Goal: Task Accomplishment & Management: Use online tool/utility

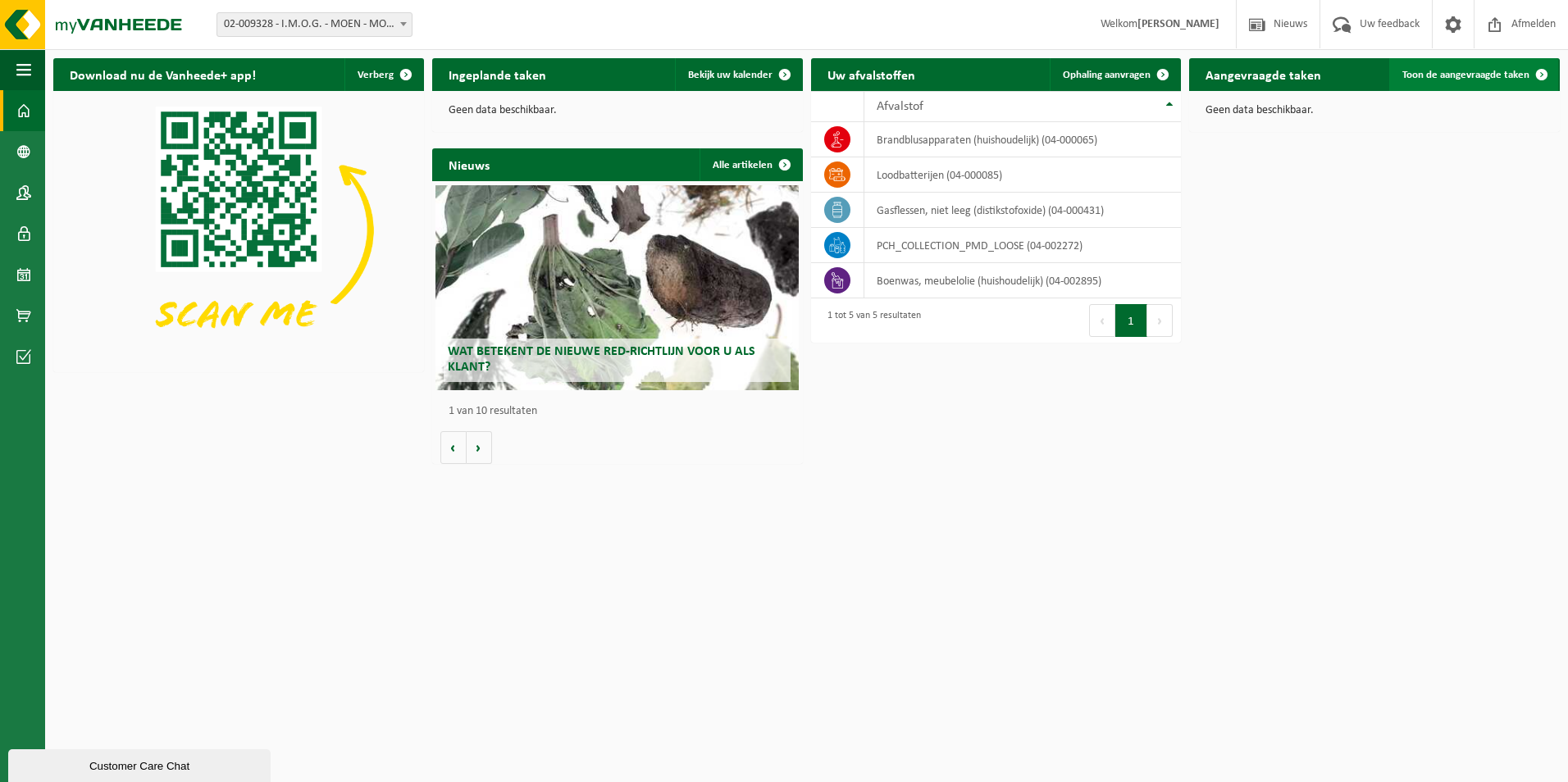
click at [1513, 79] on span "Toon de aangevraagde taken" at bounding box center [1466, 74] width 127 height 10
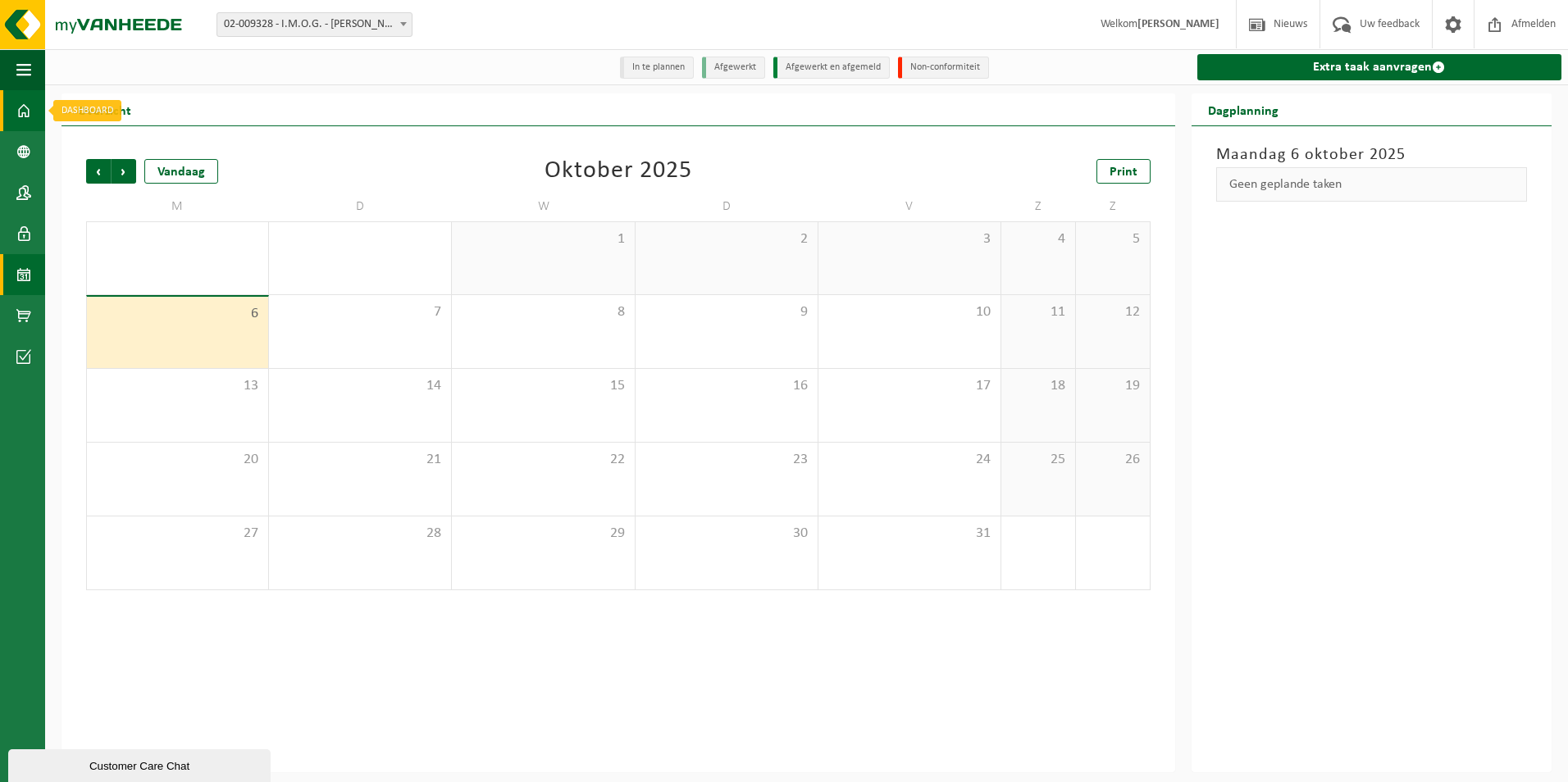
click at [20, 112] on span at bounding box center [23, 111] width 15 height 41
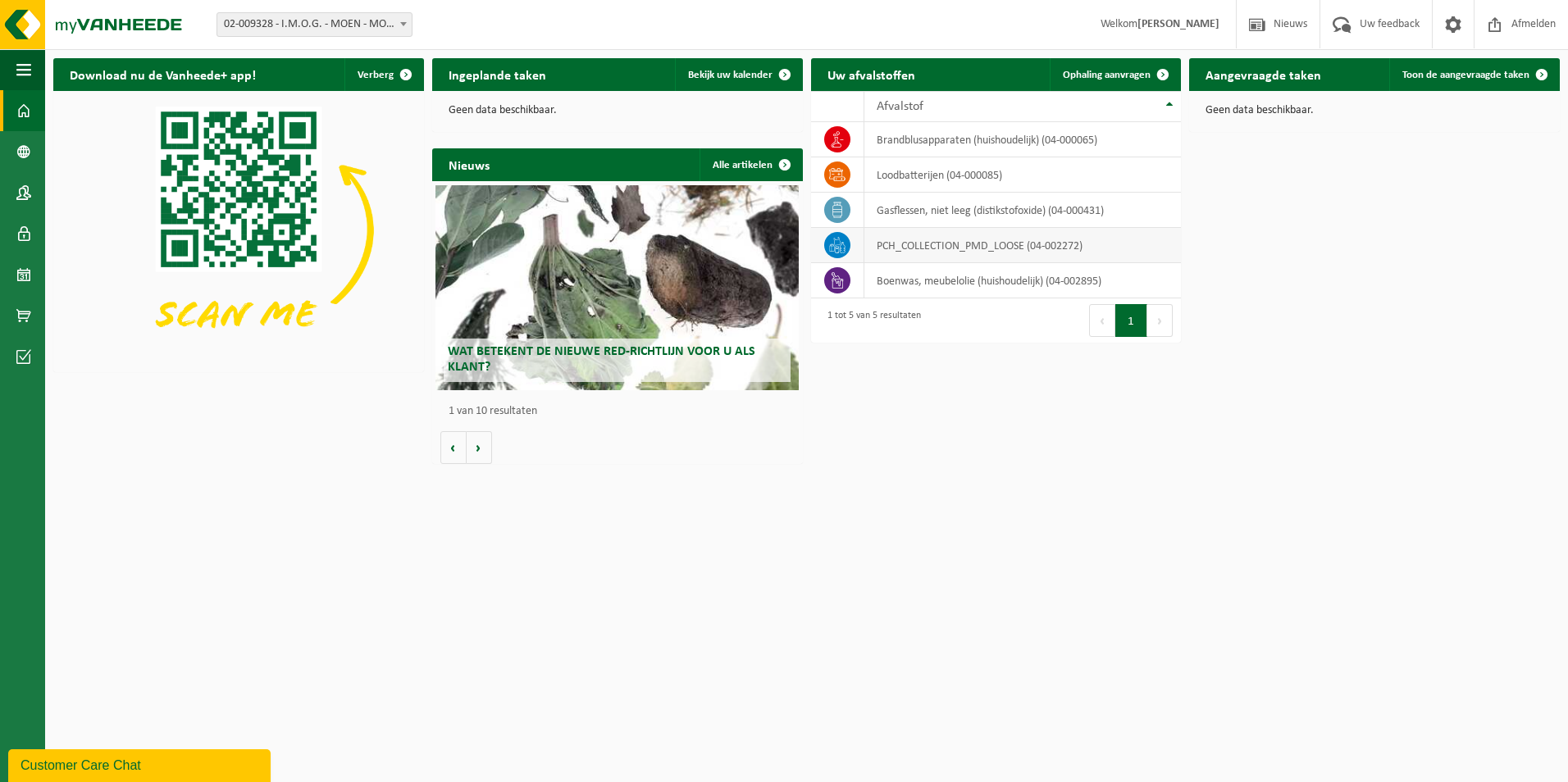
click at [932, 253] on td "PCH_COLLECTION_PMD_LOOSE (04-002272)" at bounding box center [1022, 246] width 316 height 36
click at [964, 242] on td "PCH_COLLECTION_PMD_LOOSE (04-002272)" at bounding box center [1022, 246] width 316 height 36
click at [1122, 74] on span "Ophaling aanvragen" at bounding box center [1106, 74] width 87 height 10
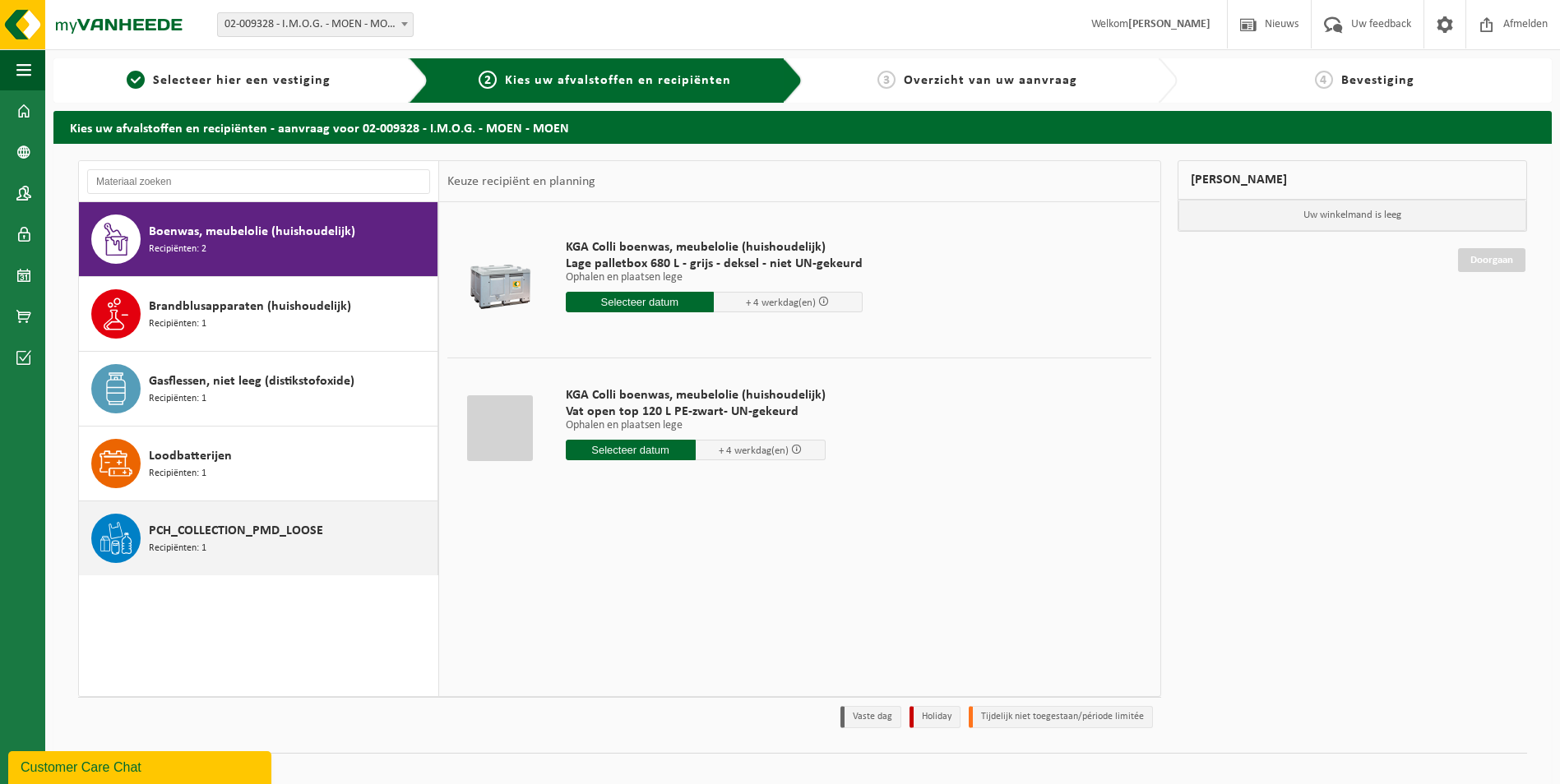
click at [206, 532] on span "PCH_COLLECTION_PMD_LOOSE" at bounding box center [235, 531] width 174 height 20
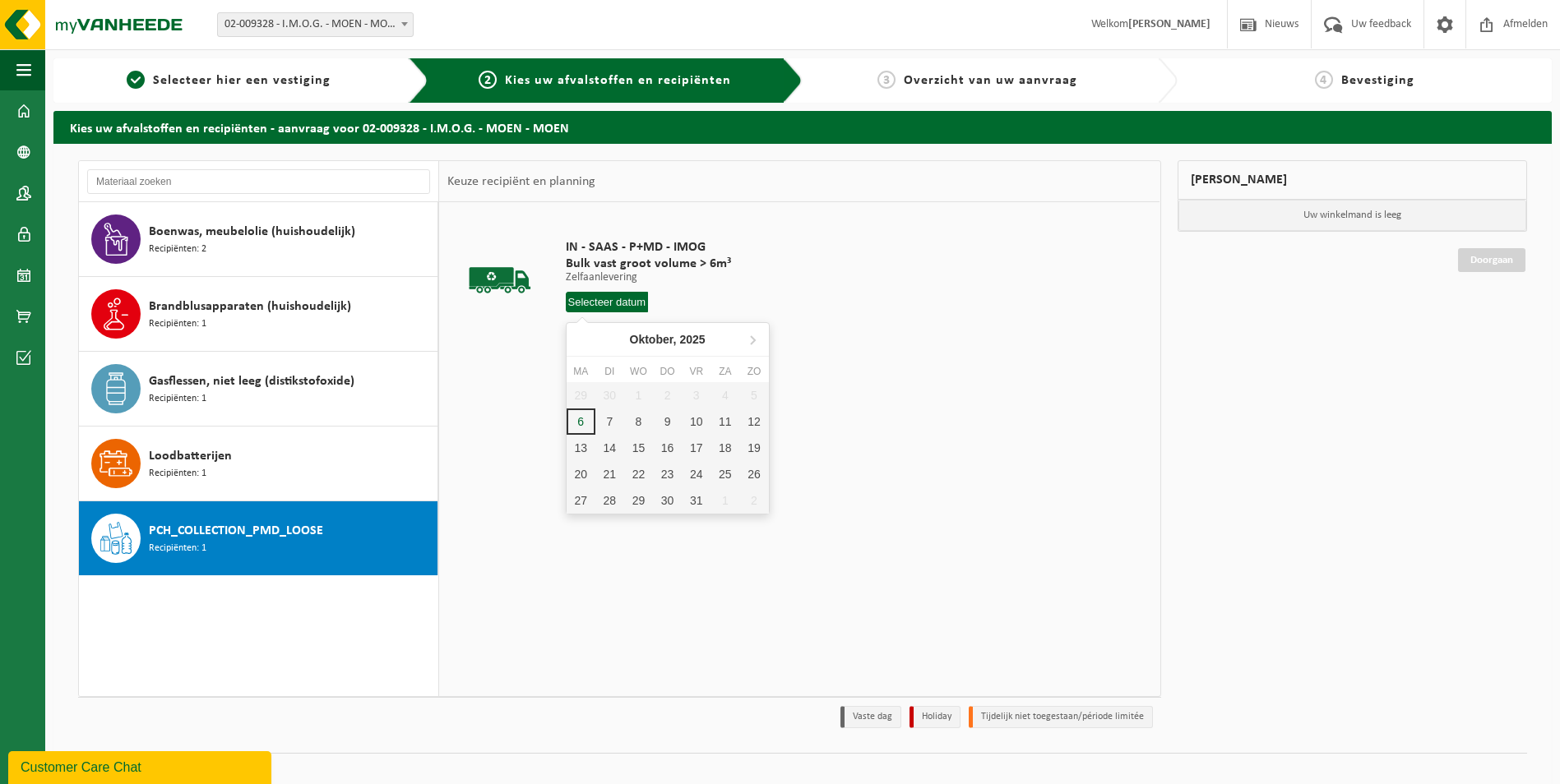
click at [605, 303] on input "text" at bounding box center [607, 302] width 83 height 21
click at [578, 421] on div "6" at bounding box center [581, 422] width 29 height 26
type input "Van 2025-10-06"
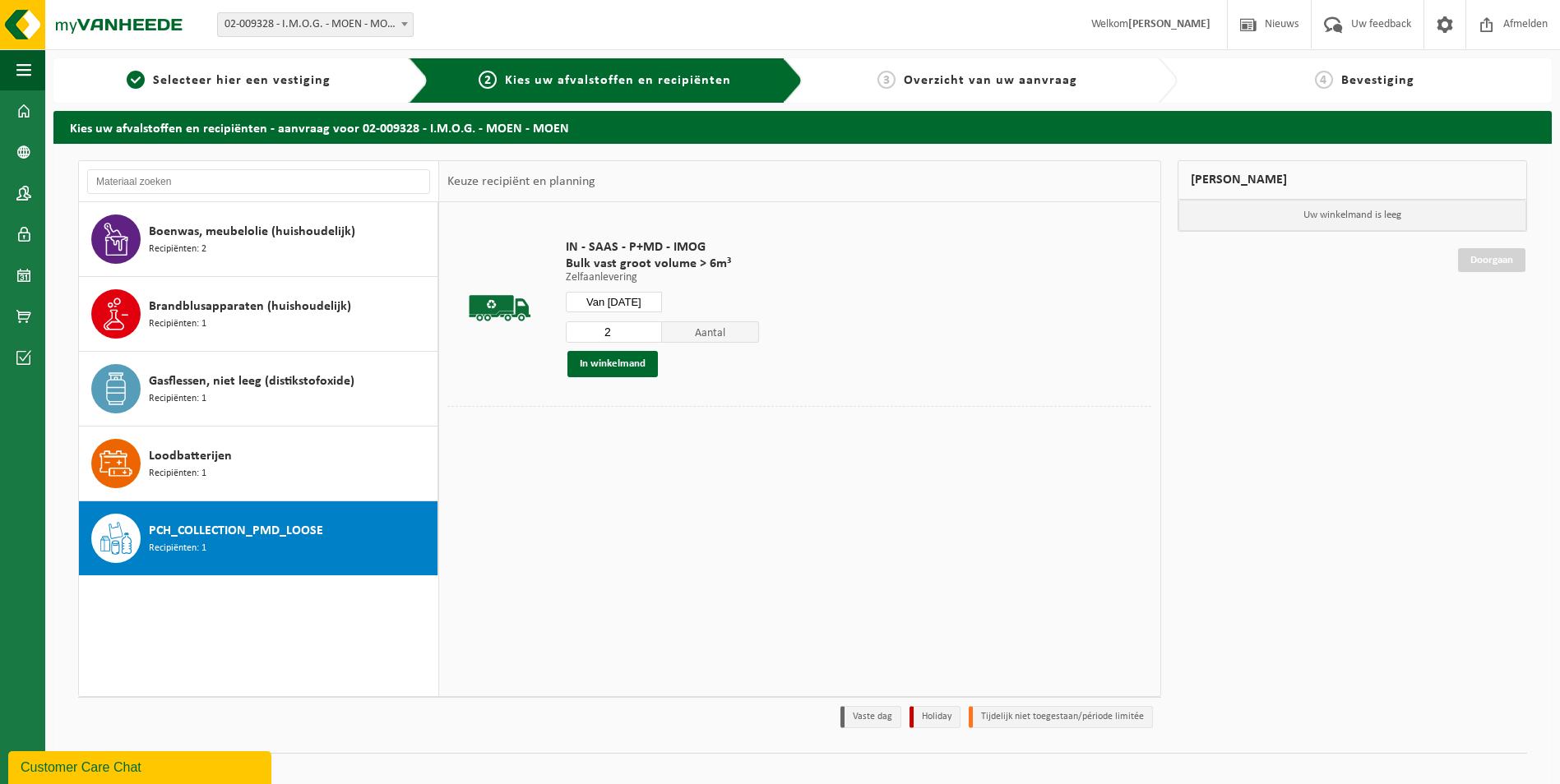
click at [647, 328] on input "2" at bounding box center [614, 332] width 97 height 22
type input "3"
click at [647, 328] on input "3" at bounding box center [614, 332] width 97 height 22
click at [634, 362] on button "In winkelmand" at bounding box center [613, 364] width 90 height 26
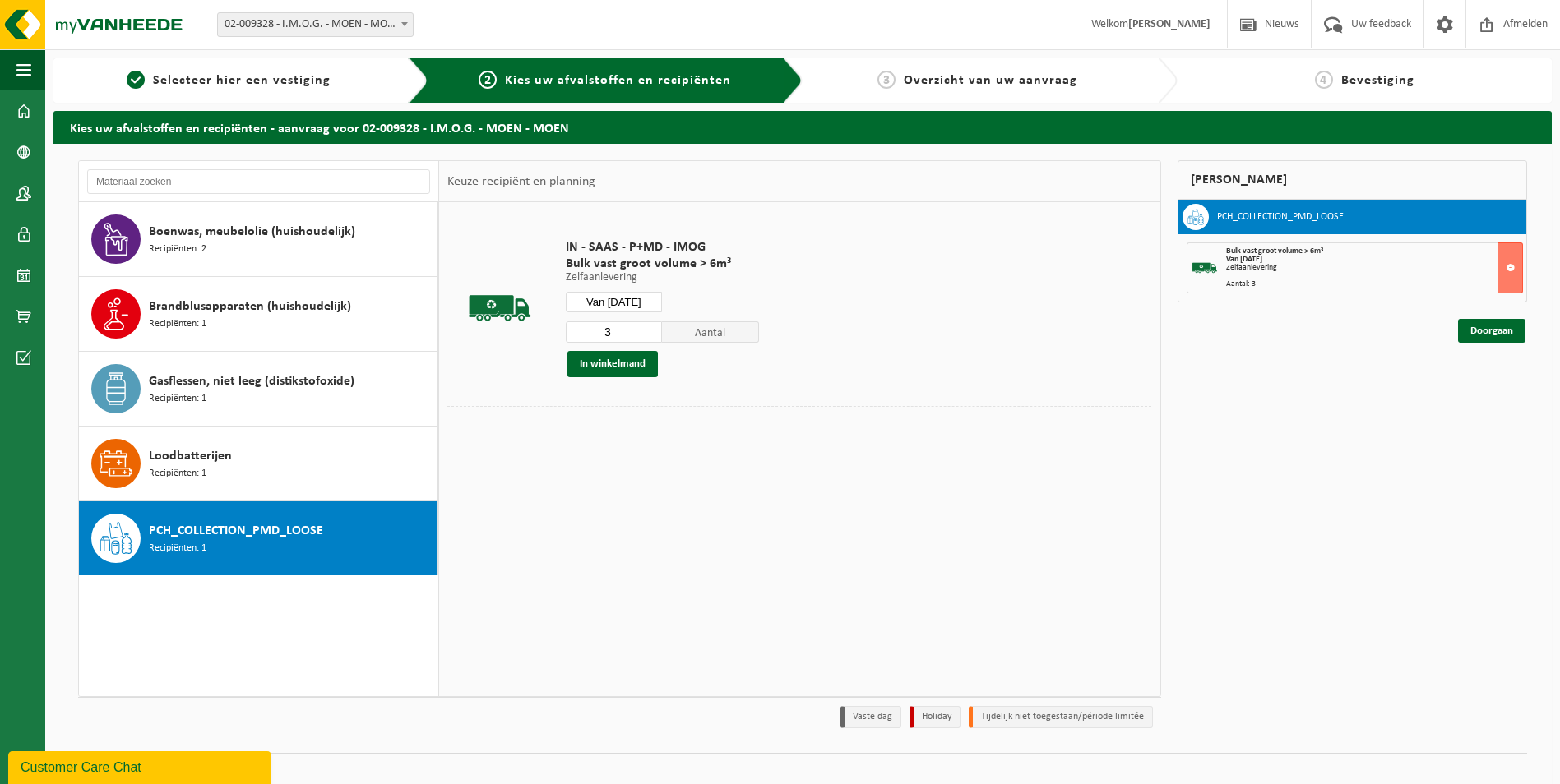
click at [615, 304] on input "Van 2025-10-06" at bounding box center [614, 302] width 97 height 21
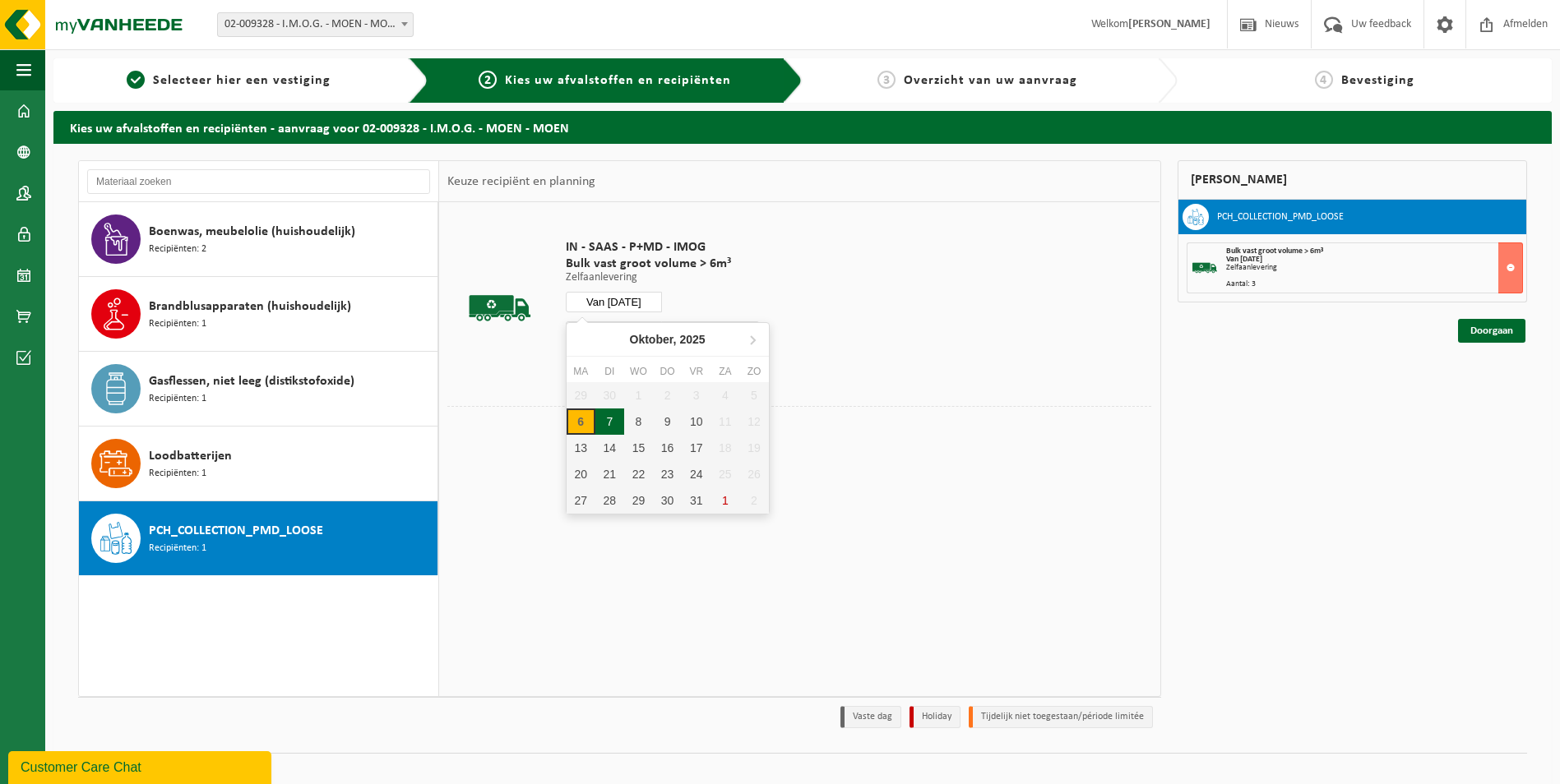
click at [608, 414] on div "7" at bounding box center [609, 422] width 29 height 26
type input "Van 2025-10-07"
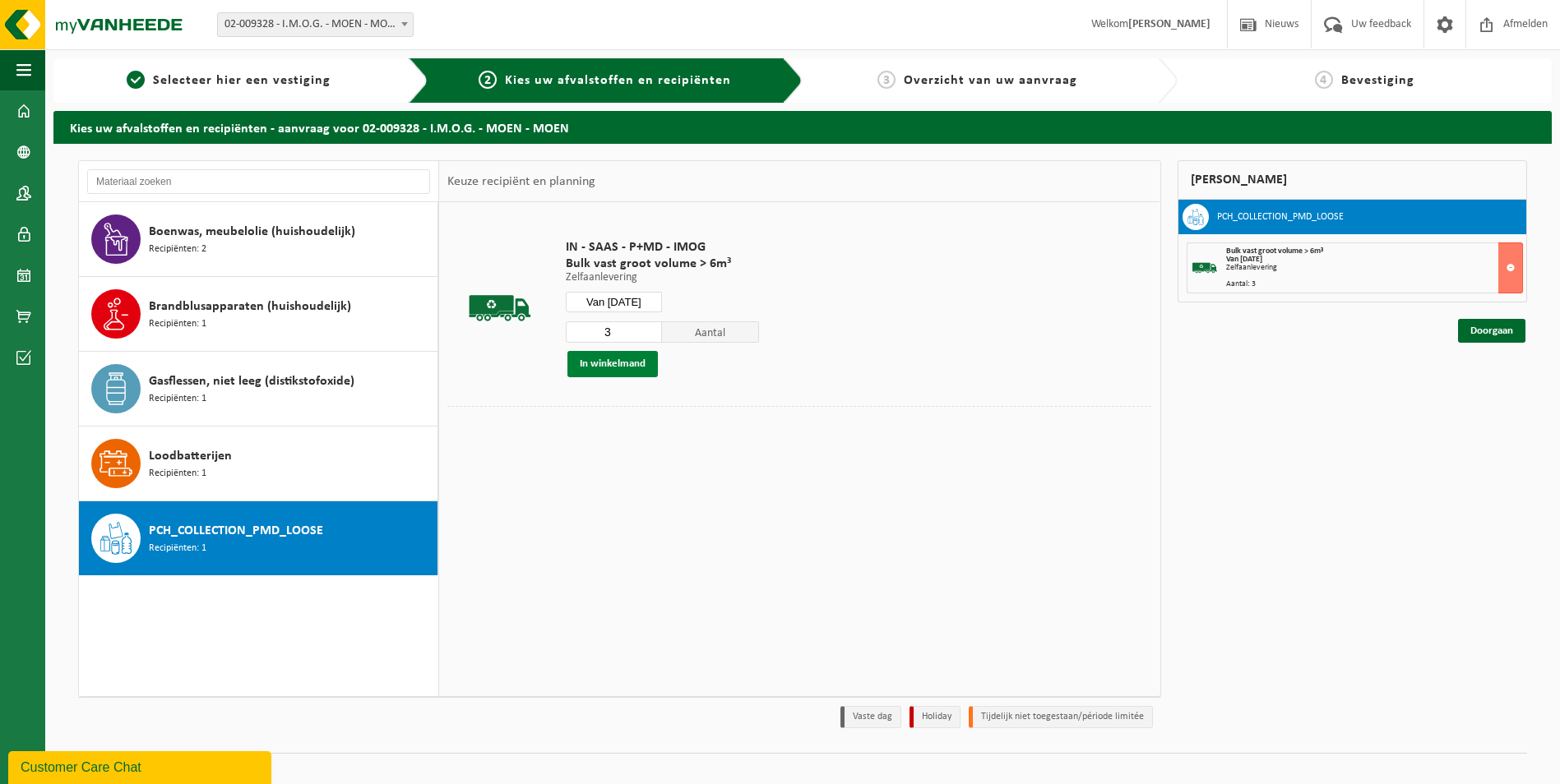
click at [622, 364] on button "In winkelmand" at bounding box center [613, 364] width 90 height 26
click at [651, 327] on input "4" at bounding box center [614, 332] width 97 height 22
type input "3"
click at [647, 337] on input "3" at bounding box center [614, 332] width 97 height 22
click at [626, 296] on input "Van 2025-10-07" at bounding box center [614, 302] width 97 height 21
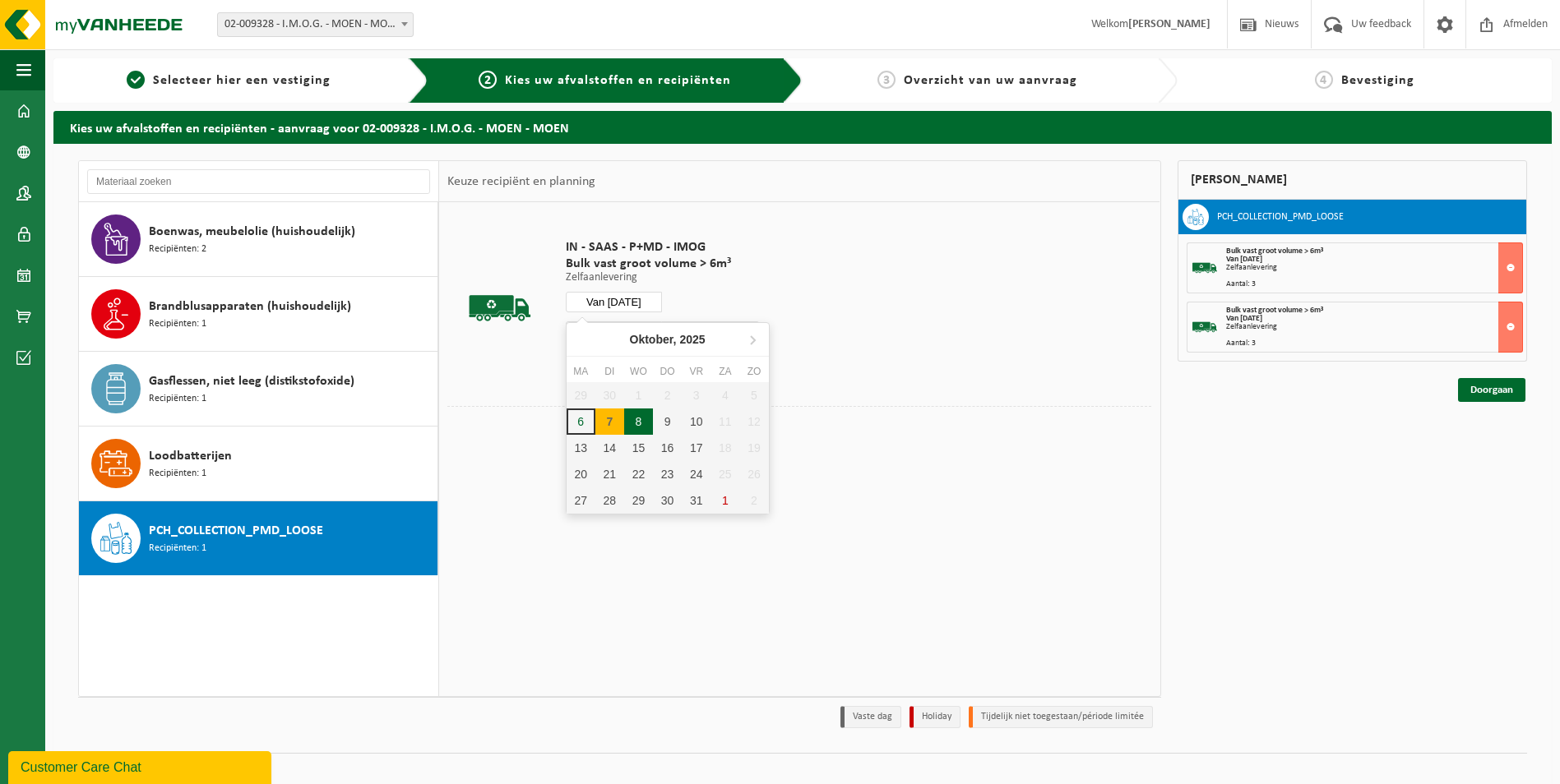
click at [636, 424] on div "8" at bounding box center [638, 422] width 29 height 26
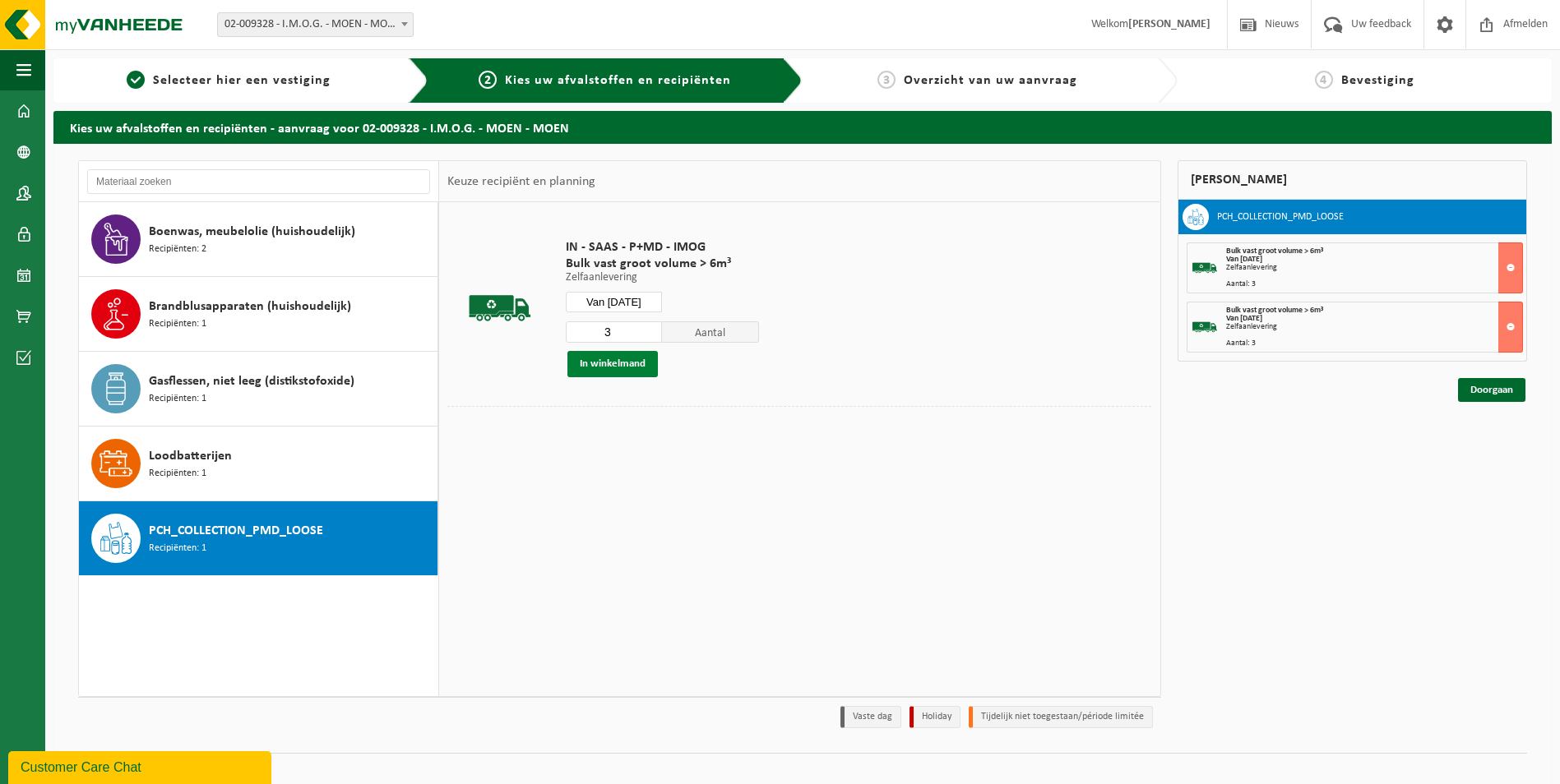
click at [622, 360] on button "In winkelmand" at bounding box center [613, 364] width 90 height 26
click at [630, 302] on input "Van 2025-10-08" at bounding box center [614, 302] width 97 height 21
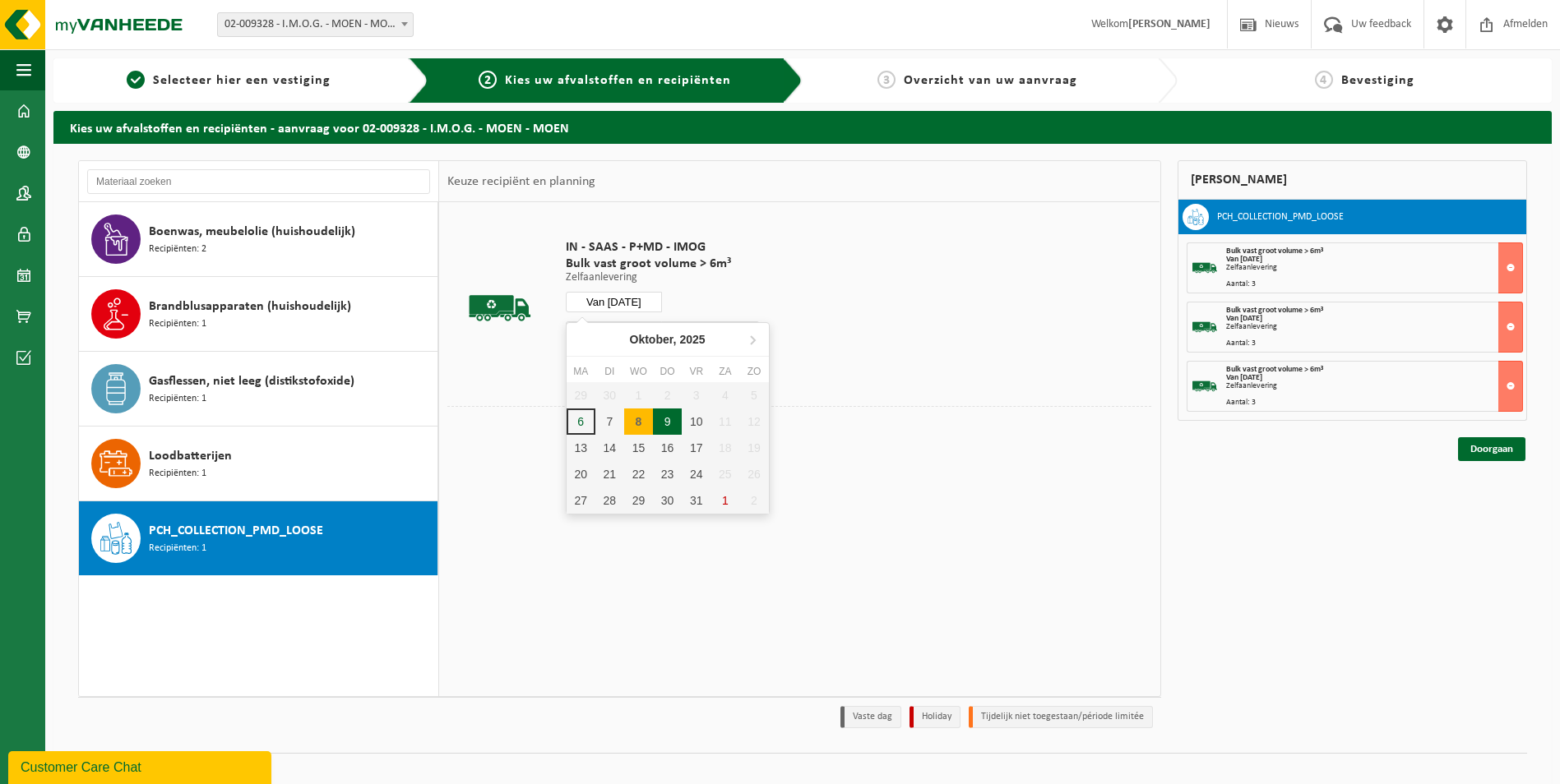
click at [672, 424] on div "9" at bounding box center [667, 422] width 29 height 26
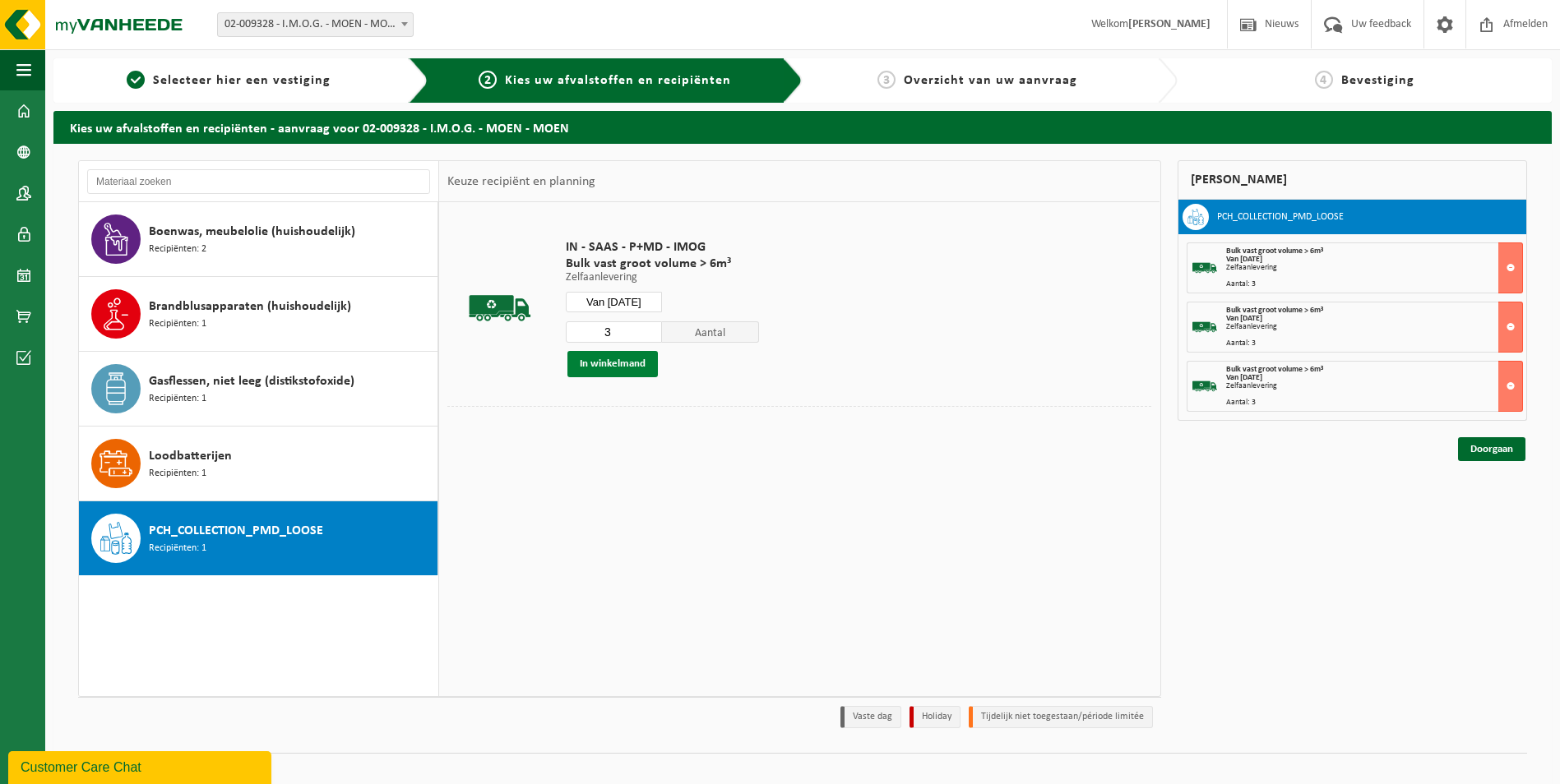
click at [607, 363] on button "In winkelmand" at bounding box center [613, 364] width 90 height 26
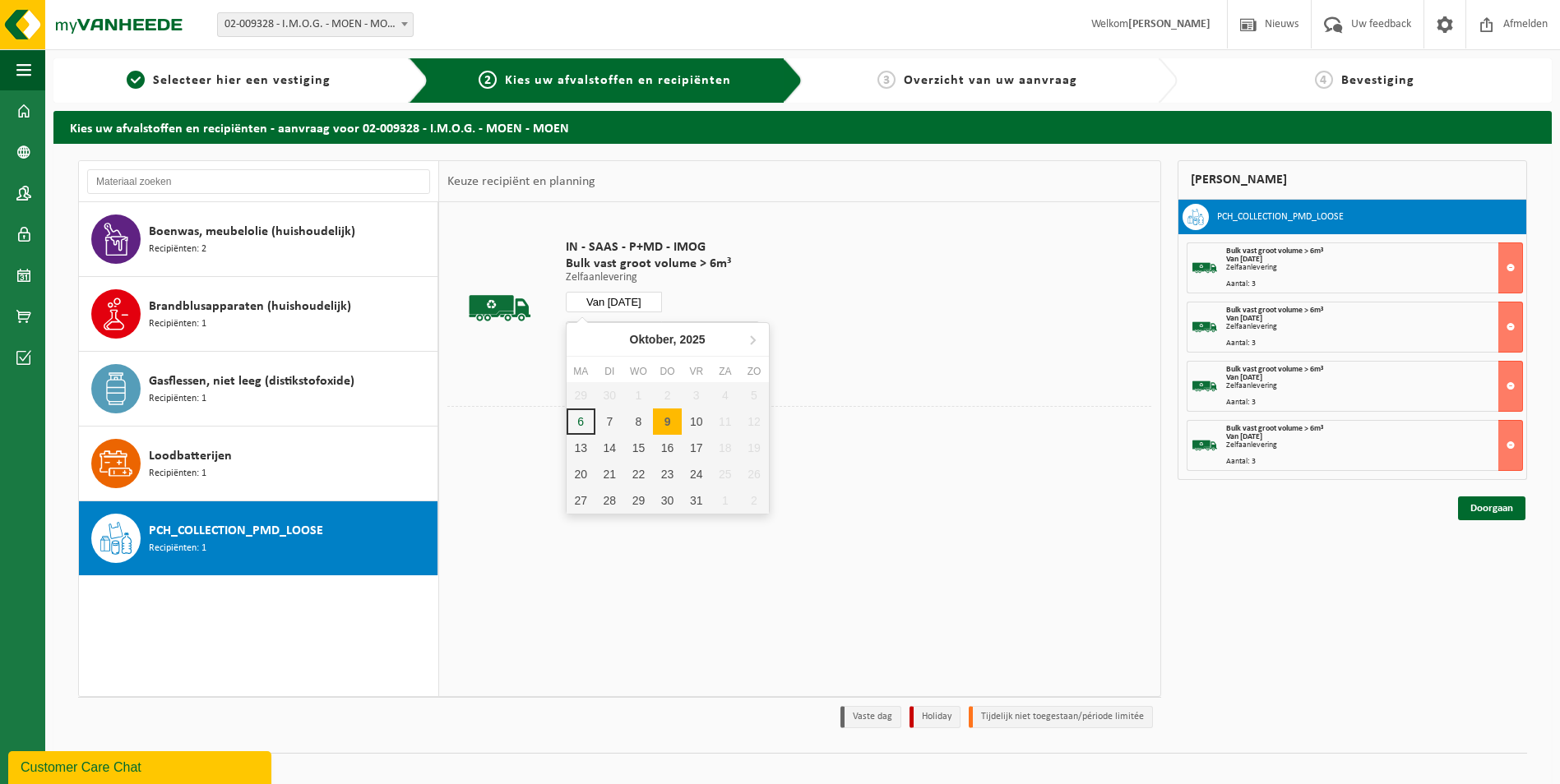
click at [628, 300] on input "Van 2025-10-09" at bounding box center [614, 302] width 97 height 21
click at [701, 416] on div "10" at bounding box center [696, 422] width 29 height 26
type input "Van 2025-10-10"
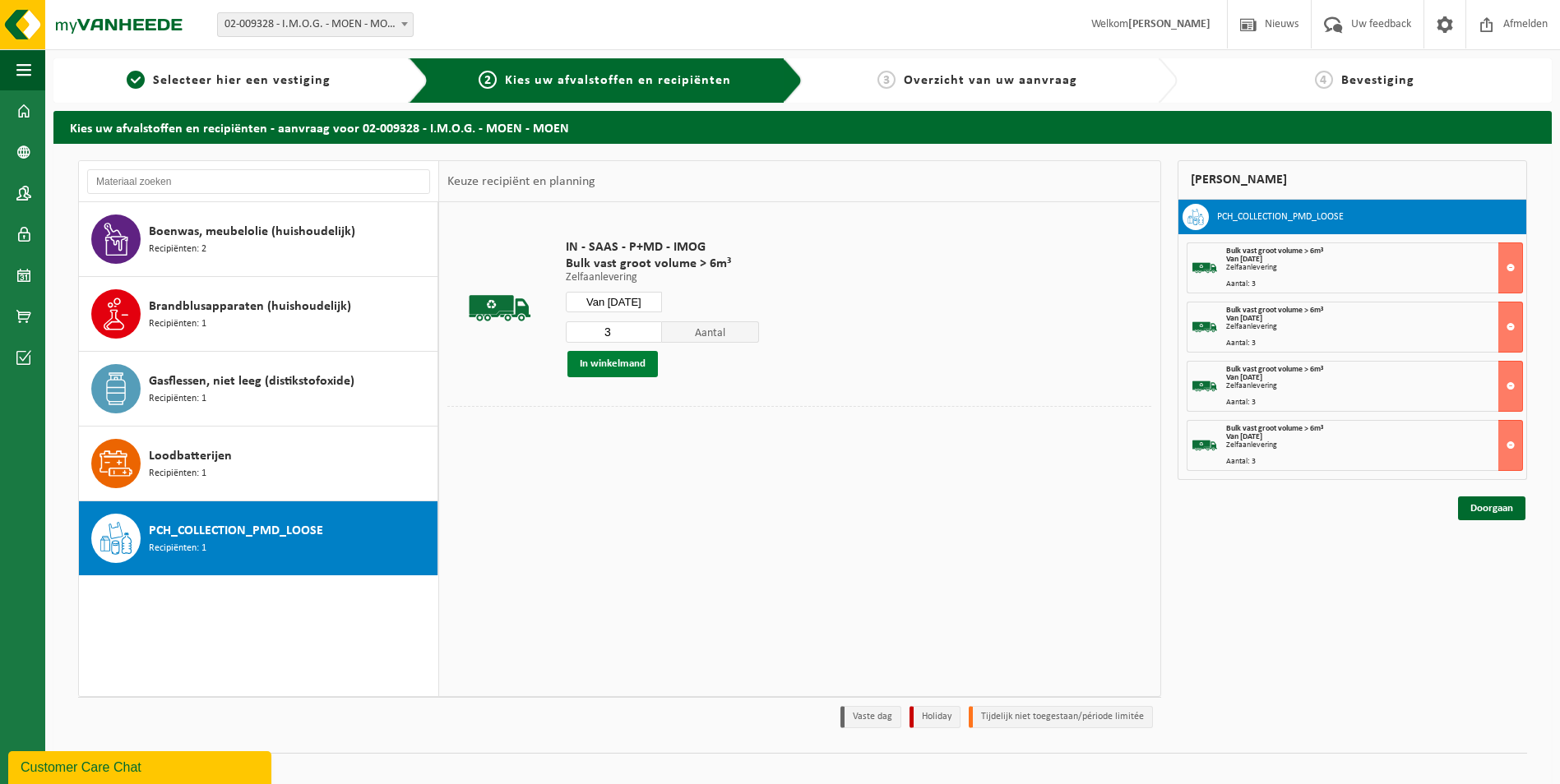
click at [613, 363] on button "In winkelmand" at bounding box center [613, 364] width 90 height 26
click at [1504, 570] on link "Doorgaan" at bounding box center [1492, 568] width 68 height 24
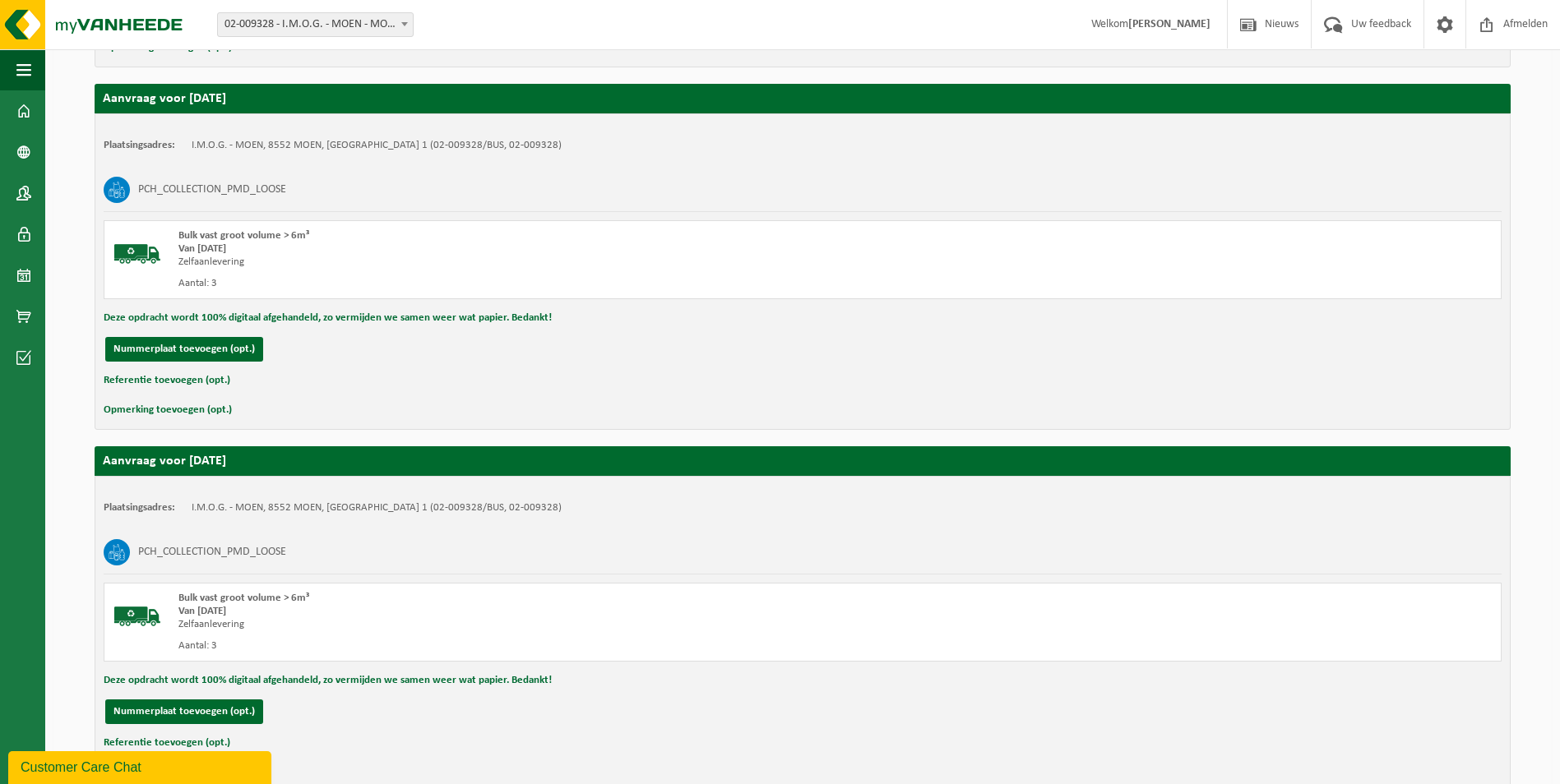
scroll to position [1433, 0]
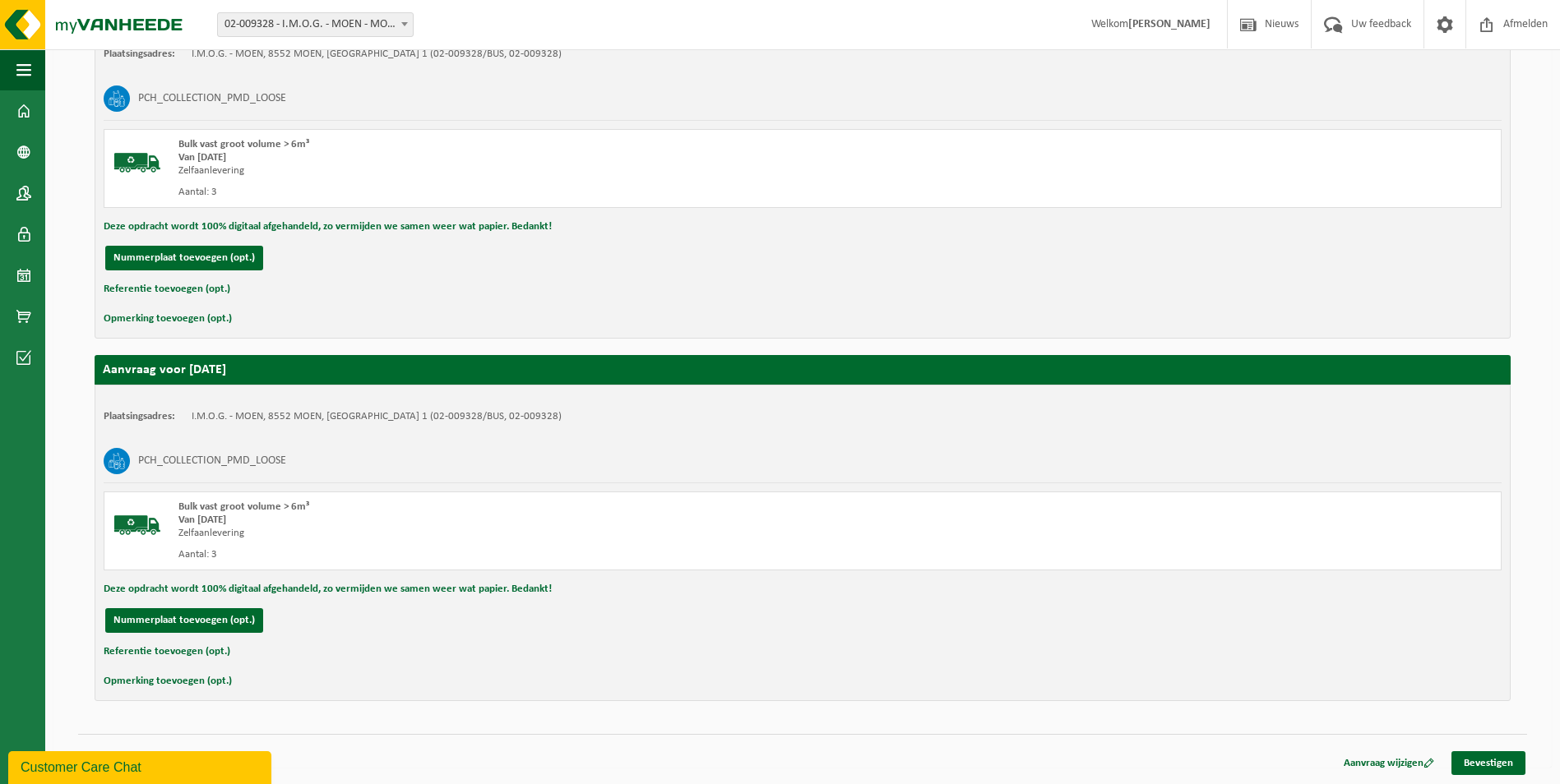
drag, startPoint x: 1487, startPoint y: 760, endPoint x: 1364, endPoint y: 571, distance: 225.5
click at [1487, 760] on link "Bevestigen" at bounding box center [1488, 762] width 74 height 24
